Goal: Check status

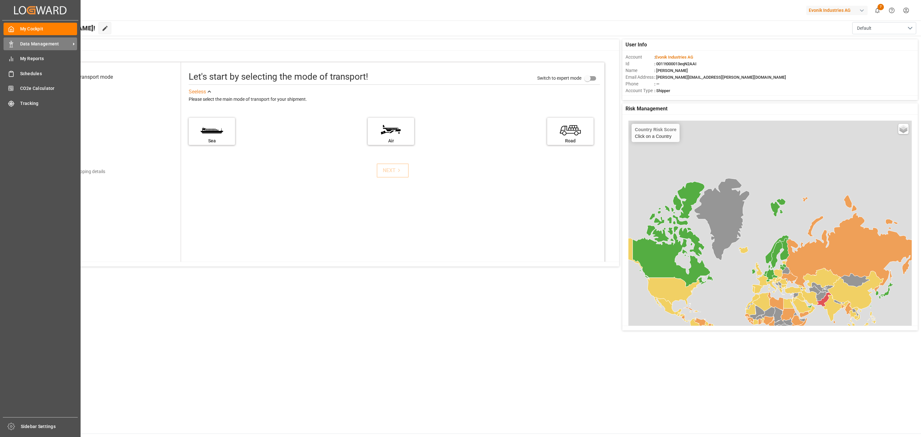
click at [35, 41] on span "Data Management" at bounding box center [45, 44] width 51 height 7
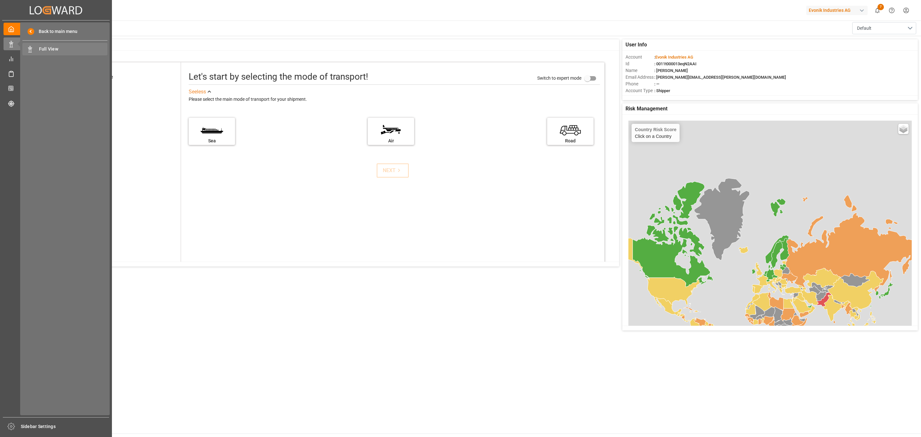
click at [53, 52] on span "Full View" at bounding box center [73, 49] width 69 height 7
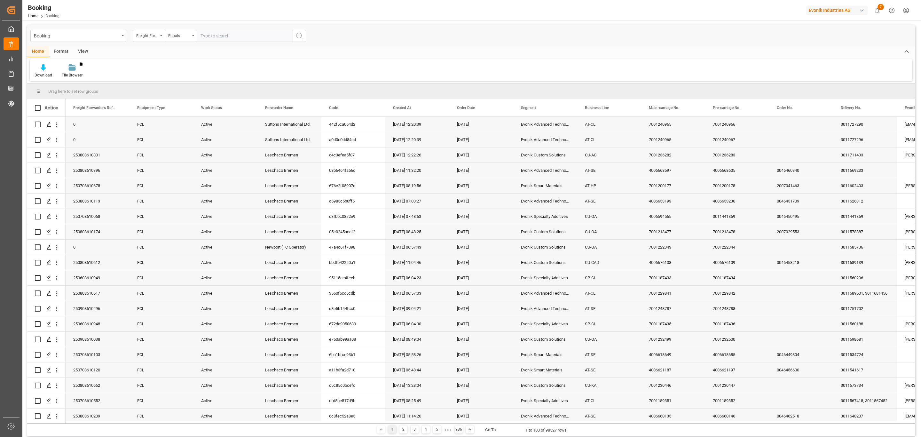
click at [233, 34] on input "text" at bounding box center [245, 36] width 96 height 12
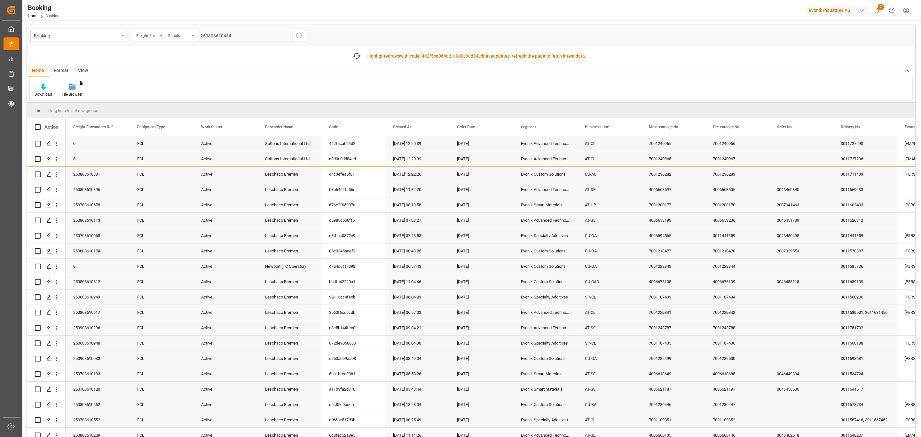
type input "250808610434"
click at [298, 30] on button "search button" at bounding box center [299, 36] width 13 height 12
